Goal: Information Seeking & Learning: Learn about a topic

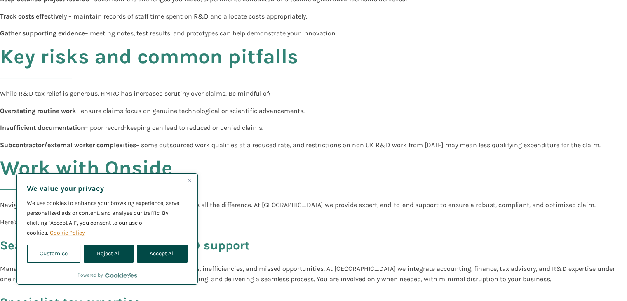
scroll to position [909, 0]
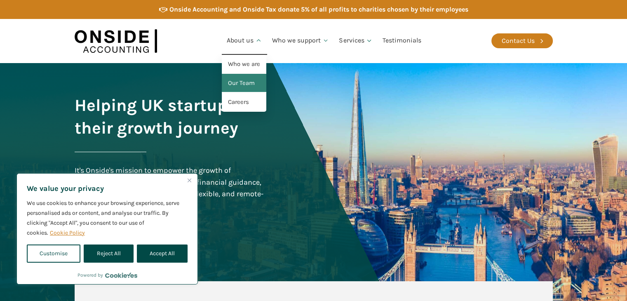
click at [242, 80] on link "Our Team" at bounding box center [244, 83] width 44 height 19
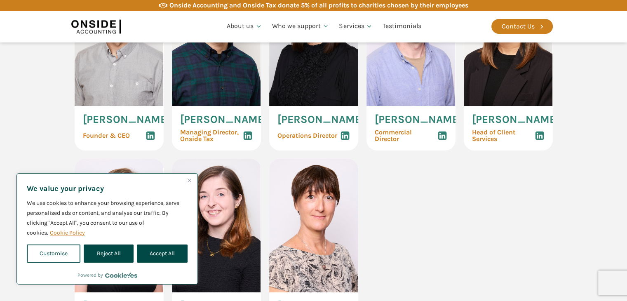
scroll to position [494, 0]
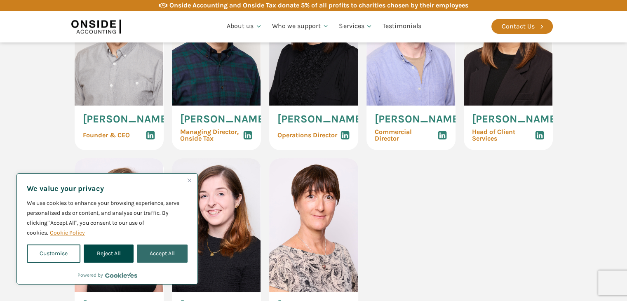
click at [168, 258] on button "Accept All" at bounding box center [162, 253] width 51 height 18
checkbox input "true"
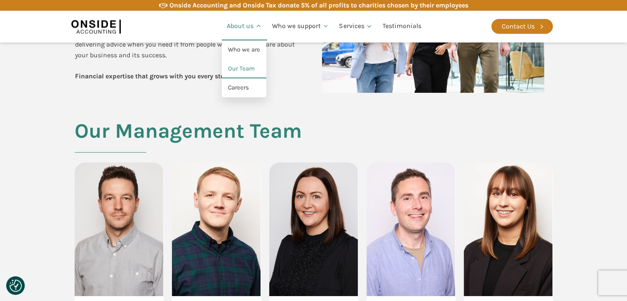
scroll to position [206, 0]
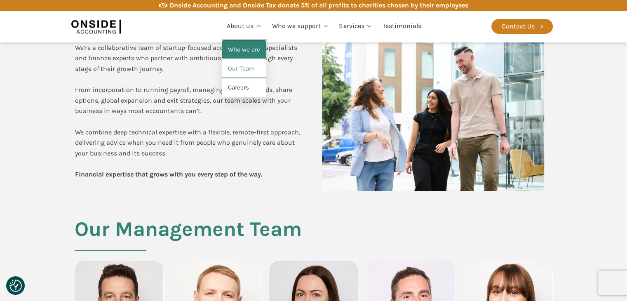
click at [251, 51] on link "Who we are" at bounding box center [244, 49] width 44 height 19
